Goal: Task Accomplishment & Management: Use online tool/utility

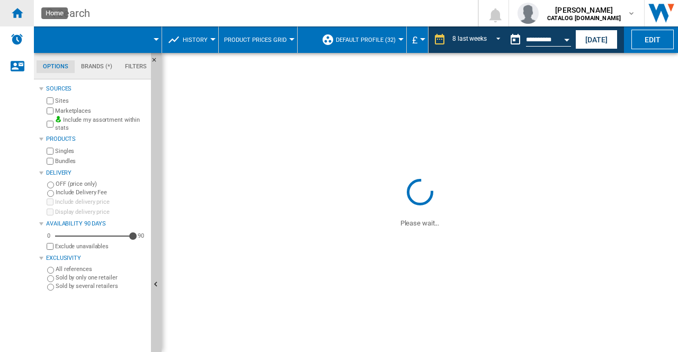
click at [28, 13] on div "Home" at bounding box center [17, 13] width 34 height 26
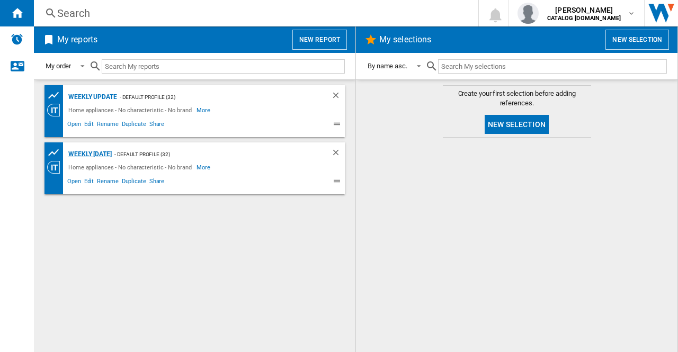
click at [95, 154] on div "Weekly [DATE]" at bounding box center [89, 154] width 46 height 13
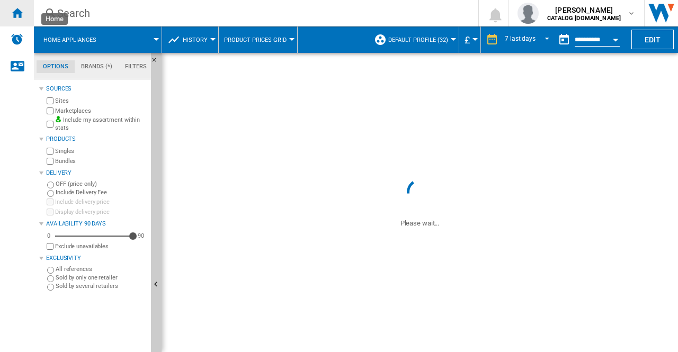
click at [13, 13] on ng-md-icon "Home" at bounding box center [17, 12] width 13 height 13
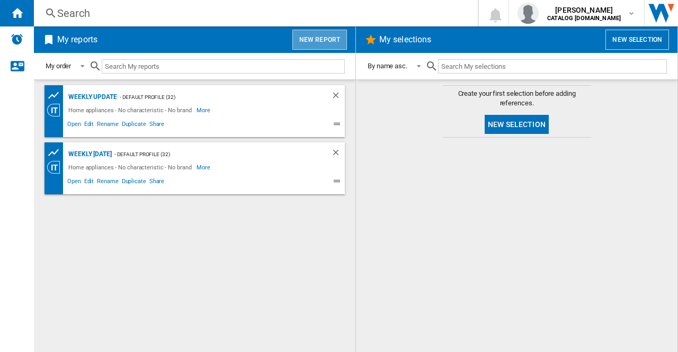
click at [321, 44] on button "New report" at bounding box center [319, 40] width 55 height 20
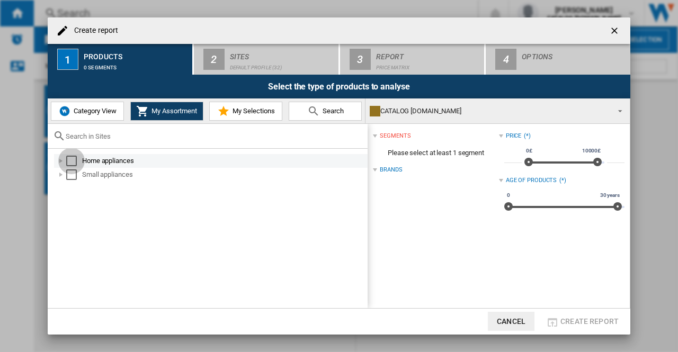
click at [69, 160] on div "Select" at bounding box center [71, 161] width 11 height 11
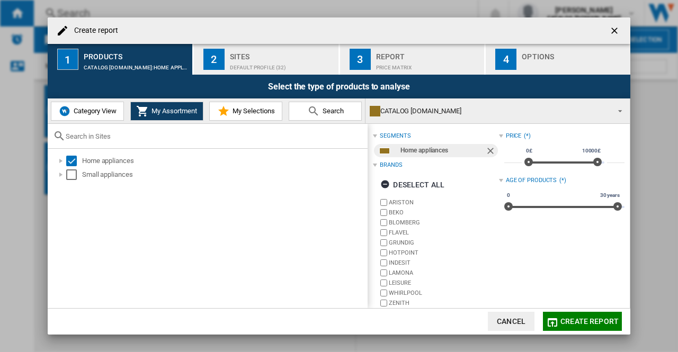
click at [232, 53] on div "Sites" at bounding box center [282, 53] width 104 height 11
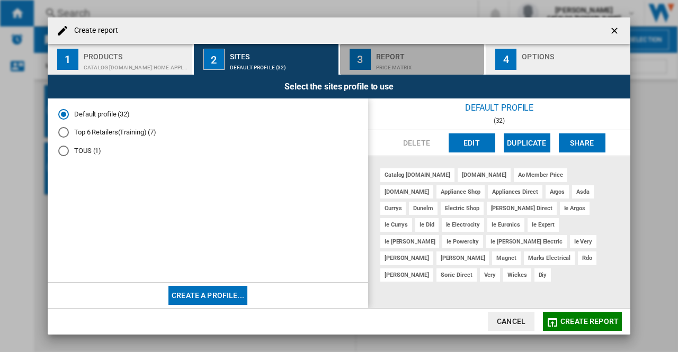
click at [406, 58] on div "Report" at bounding box center [428, 53] width 104 height 11
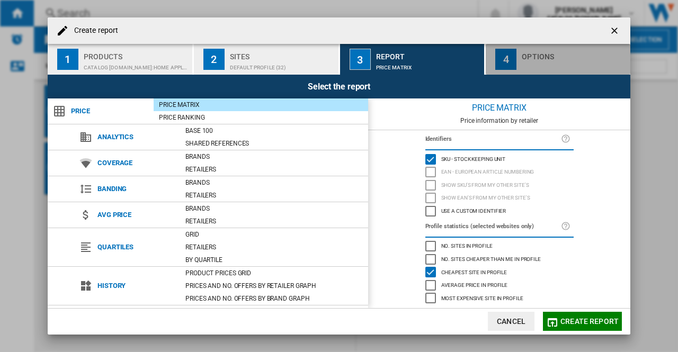
click at [506, 74] on button "4 Options" at bounding box center [558, 59] width 145 height 31
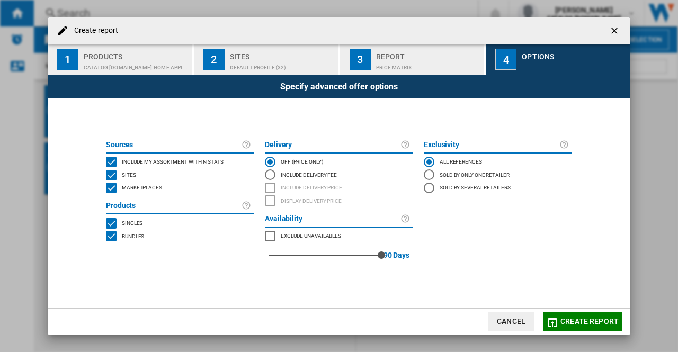
click at [255, 65] on div "Default profile (32)" at bounding box center [282, 64] width 104 height 11
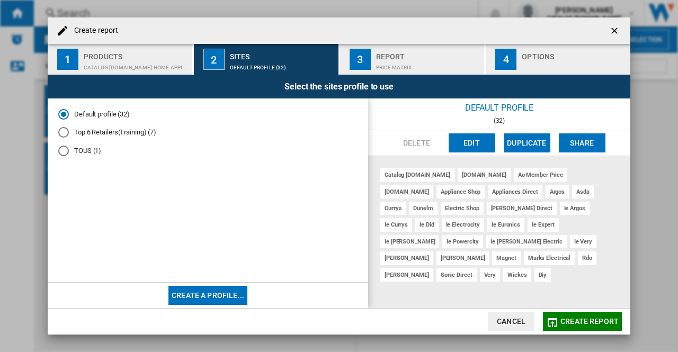
click at [104, 50] on div "Products" at bounding box center [136, 53] width 104 height 11
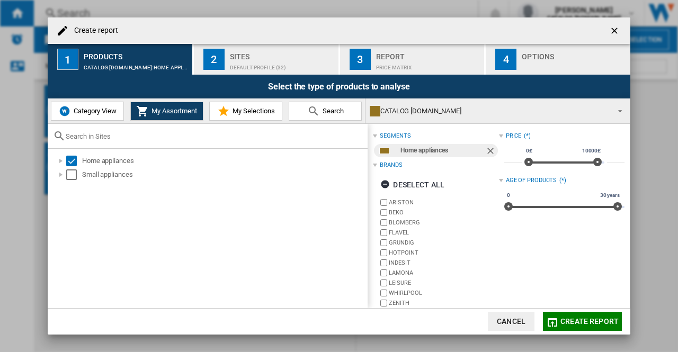
click at [244, 103] on button "My Selections" at bounding box center [245, 111] width 73 height 19
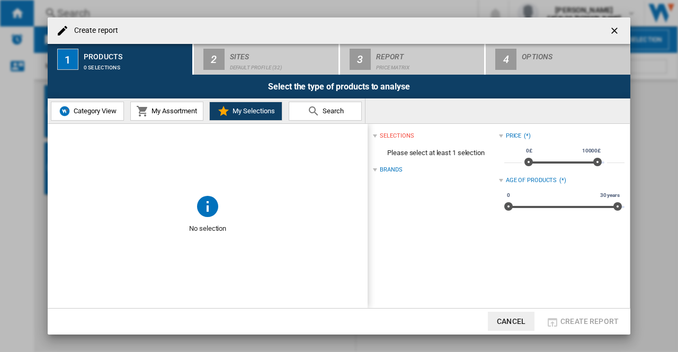
click at [379, 170] on div "Brands" at bounding box center [435, 170] width 125 height 14
click at [379, 170] on div "Brands (*)" at bounding box center [435, 170] width 125 height 14
click at [172, 117] on button "My Assortment" at bounding box center [166, 111] width 73 height 19
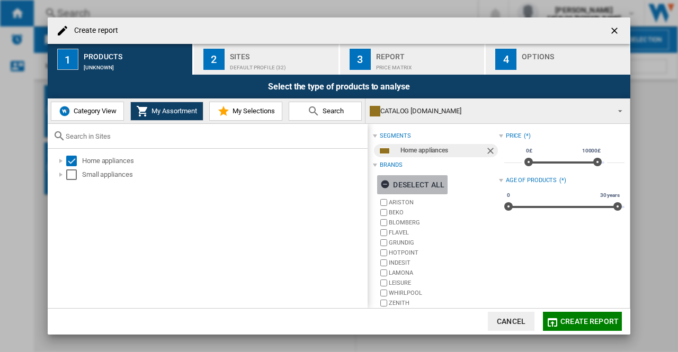
click at [428, 190] on div "Deselect all" at bounding box center [412, 184] width 64 height 19
click at [428, 190] on div "Select all" at bounding box center [407, 184] width 55 height 19
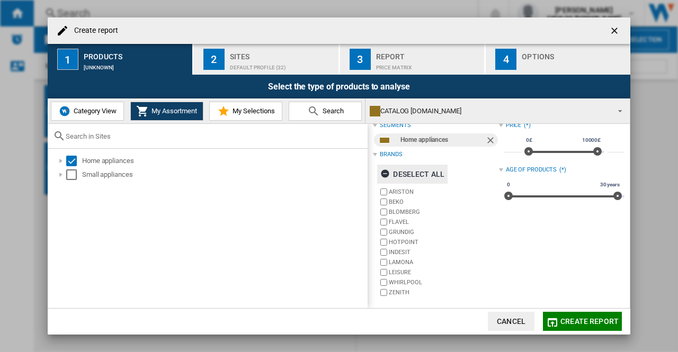
click at [252, 42] on div "Create report" at bounding box center [339, 30] width 582 height 26
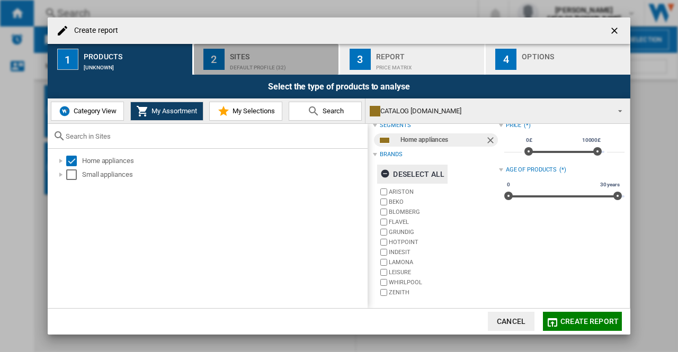
click at [257, 74] on button "2 Sites Default profile (32)" at bounding box center [267, 59] width 146 height 31
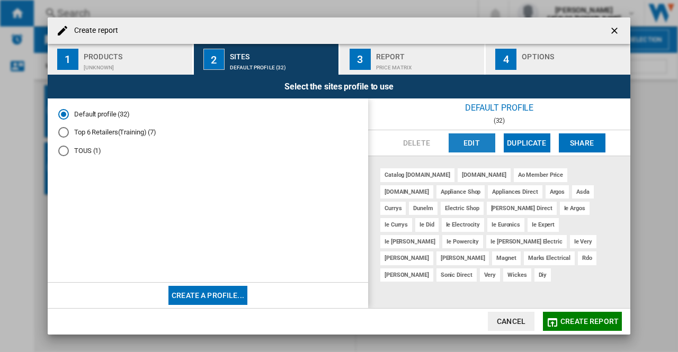
click at [463, 143] on button "Edit" at bounding box center [471, 142] width 47 height 19
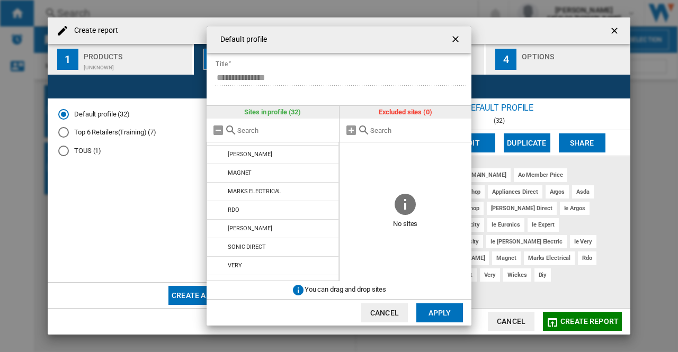
scroll to position [455, 0]
click at [387, 307] on button "Cancel" at bounding box center [384, 312] width 47 height 19
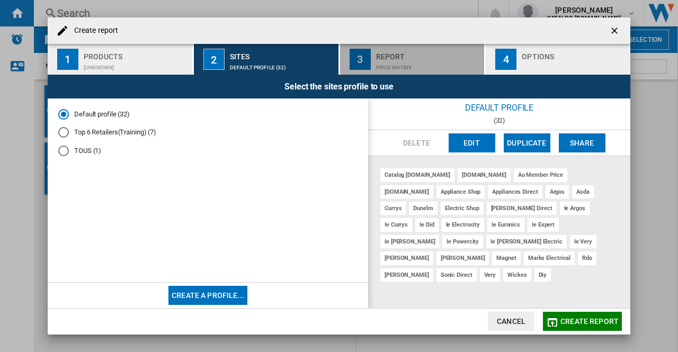
click at [394, 69] on div "Price Matrix" at bounding box center [428, 64] width 104 height 11
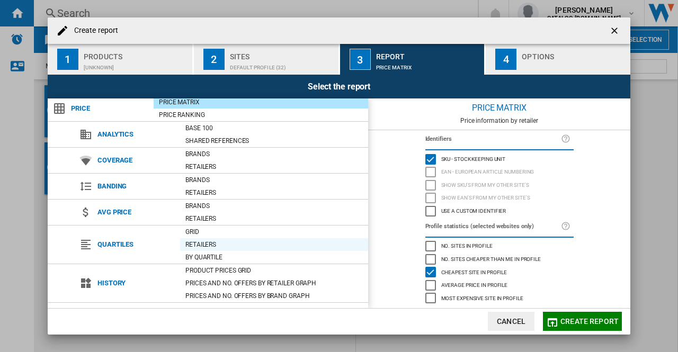
scroll to position [0, 0]
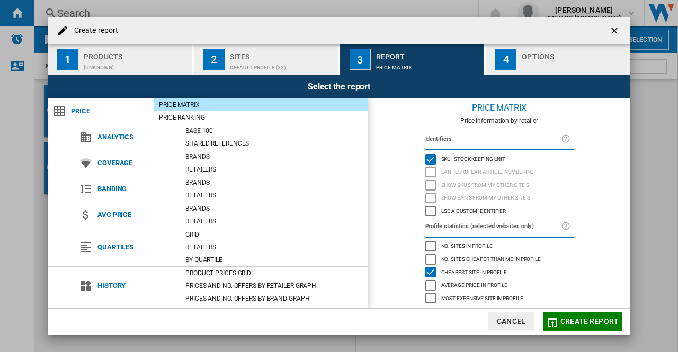
click at [541, 52] on div "Options" at bounding box center [574, 53] width 104 height 11
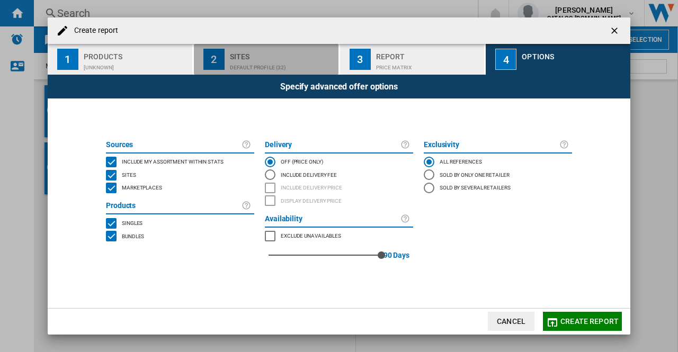
click at [277, 63] on div "Default profile (32)" at bounding box center [282, 64] width 104 height 11
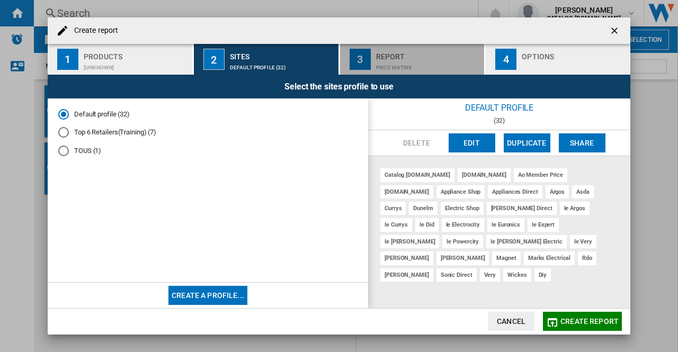
click at [450, 57] on div "Report" at bounding box center [428, 53] width 104 height 11
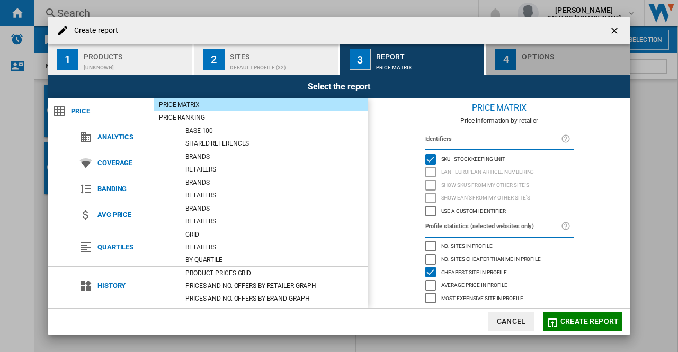
click at [494, 60] on button "4 Options" at bounding box center [558, 59] width 145 height 31
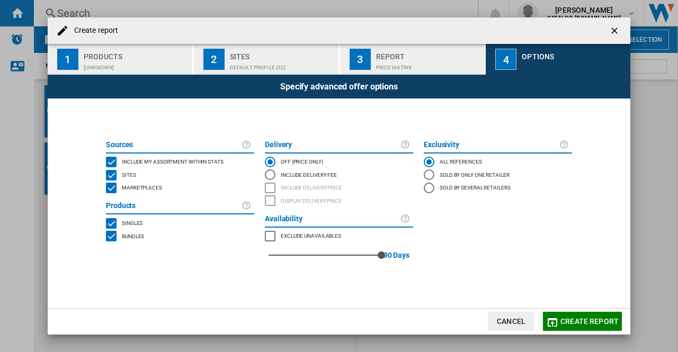
click at [561, 315] on button "Create report" at bounding box center [582, 321] width 79 height 19
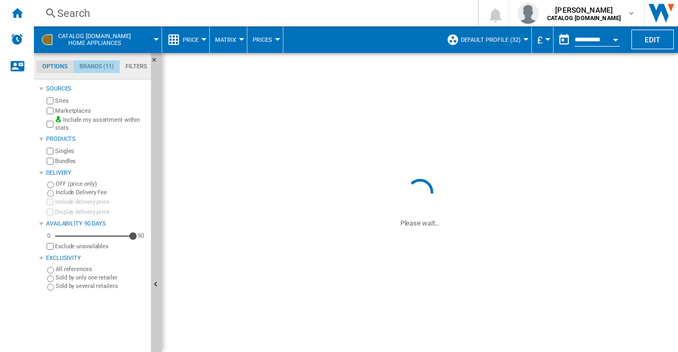
click at [89, 69] on md-tab-item "Brands (11)" at bounding box center [97, 66] width 46 height 13
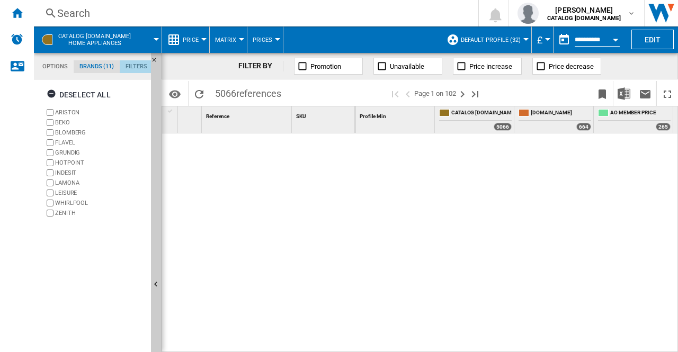
click at [140, 73] on md-tab-item "Filters" at bounding box center [136, 66] width 33 height 13
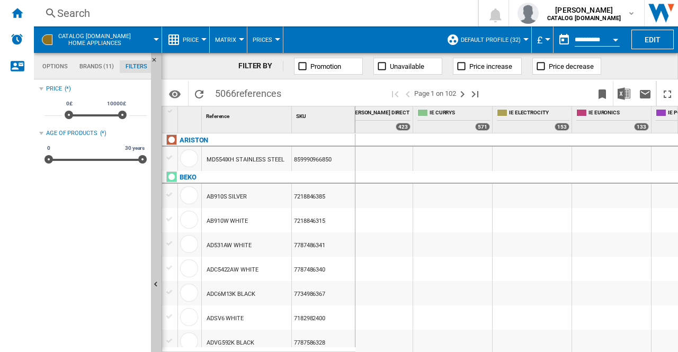
scroll to position [0, 0]
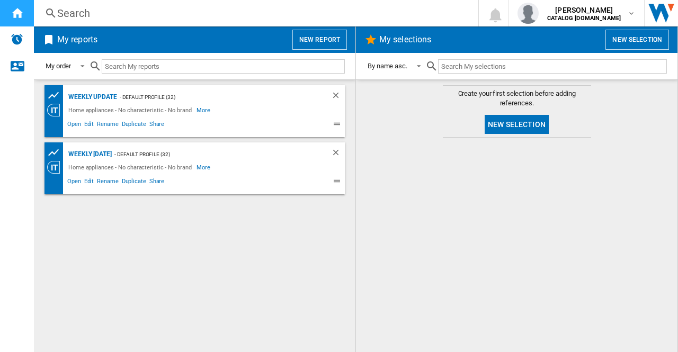
click at [15, 19] on ng-md-icon "Home" at bounding box center [17, 12] width 13 height 13
click at [316, 42] on button "New report" at bounding box center [319, 40] width 55 height 20
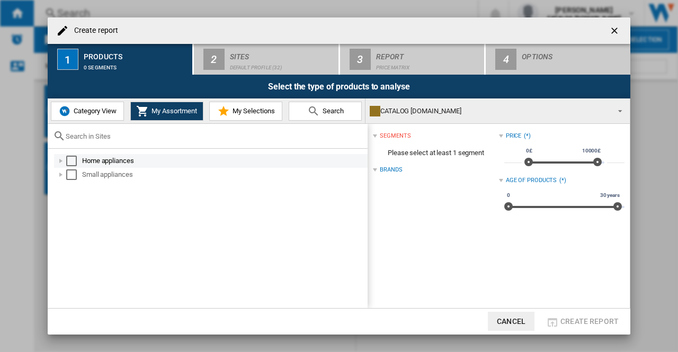
click at [84, 156] on div "Home appliances" at bounding box center [224, 161] width 284 height 11
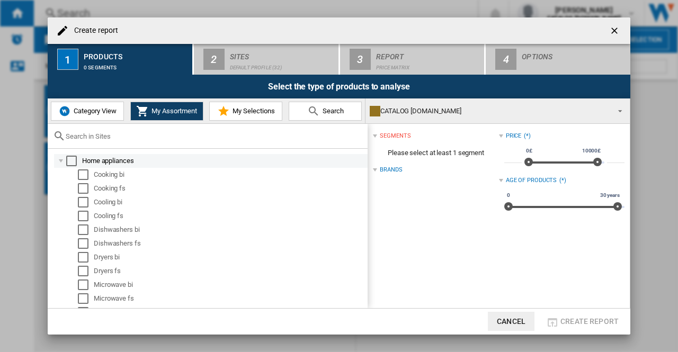
click at [75, 159] on div "Select" at bounding box center [71, 161] width 11 height 11
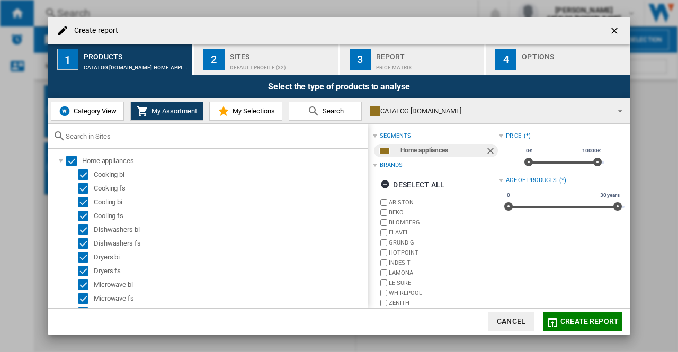
click at [263, 53] on div "Sites" at bounding box center [282, 53] width 104 height 11
